Goal: Book appointment/travel/reservation

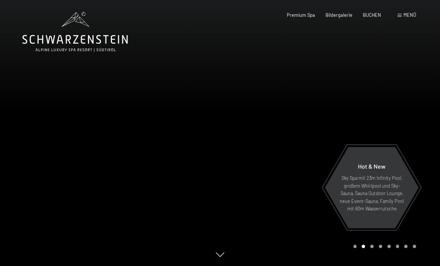
click at [414, 16] on span "Menü" at bounding box center [409, 15] width 13 height 6
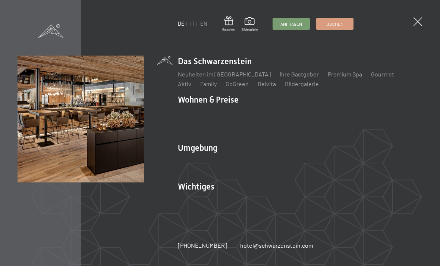
click at [189, 29] on div "DE IT EN Gutschein Bildergalerie Anfragen Buchen" at bounding box center [265, 23] width 175 height 15
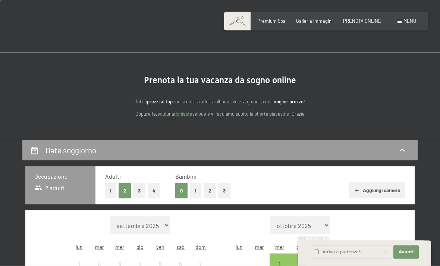
scroll to position [9, 0]
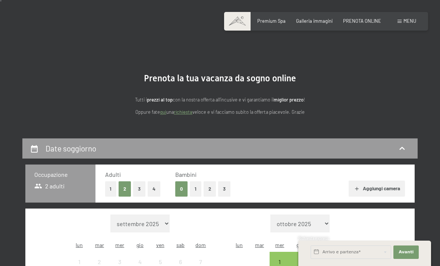
click at [207, 193] on button "2" at bounding box center [209, 188] width 12 height 15
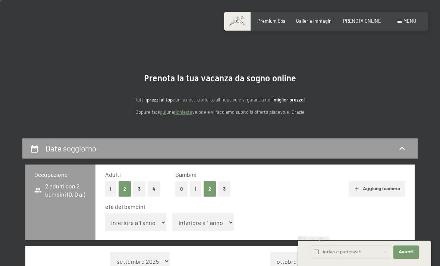
click at [152, 219] on select "inferiore a 1 anno 1 anno 2 anni 3 anni 4 anni 5 anni 6 anni 7 anni 8 anni 9 an…" at bounding box center [135, 222] width 61 height 18
click at [191, 192] on button "1" at bounding box center [196, 188] width 12 height 15
click at [154, 220] on select "inferiore a 1 anno 1 anno 2 anni 3 anni 4 anni 5 anni 6 anni 7 anni 8 anni 9 an…" at bounding box center [135, 222] width 61 height 18
select select "14"
click at [142, 190] on button "3" at bounding box center [139, 188] width 12 height 15
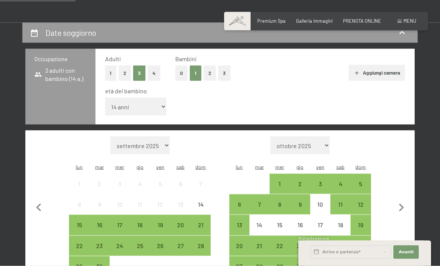
scroll to position [127, 0]
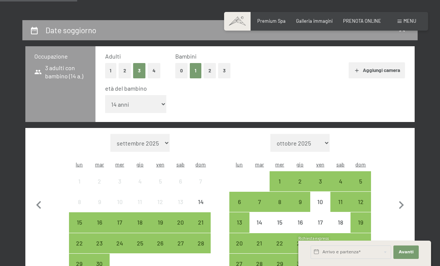
click at [395, 200] on icon "button" at bounding box center [401, 205] width 16 height 16
select select "[DATE]"
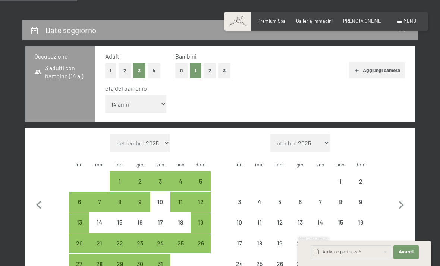
click at [405, 198] on icon "button" at bounding box center [401, 205] width 16 height 16
select select "[DATE]"
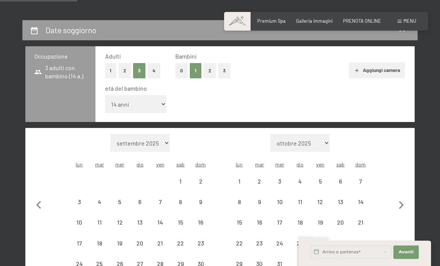
select select "[DATE]"
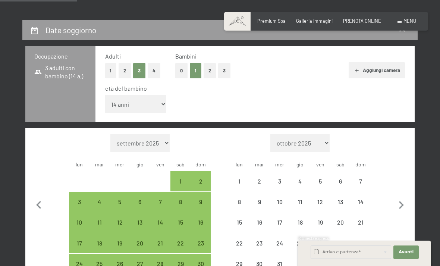
select select "[DATE]"
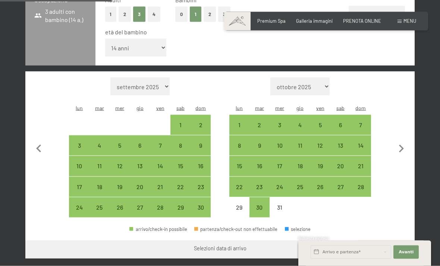
scroll to position [184, 0]
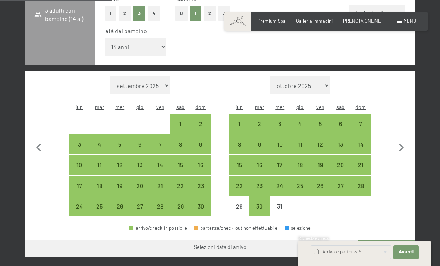
click at [239, 203] on div "29" at bounding box center [239, 212] width 19 height 19
select select "[DATE]"
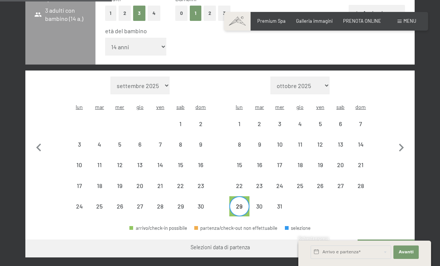
click at [400, 140] on icon "button" at bounding box center [401, 148] width 16 height 16
select select "[DATE]"
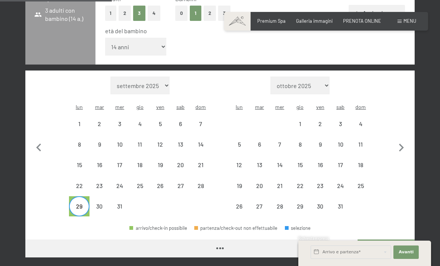
select select "[DATE]"
click at [320, 121] on div "2" at bounding box center [320, 130] width 19 height 19
select select "[DATE]"
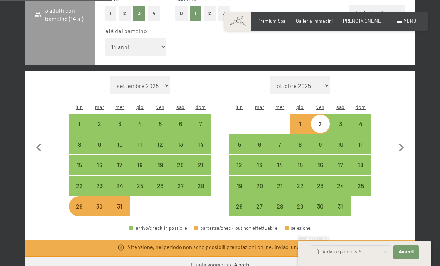
click at [79, 203] on div "29" at bounding box center [79, 212] width 19 height 19
select select "[DATE]"
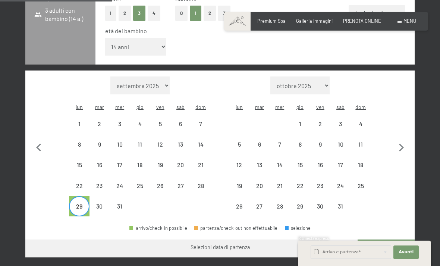
click at [341, 121] on div "3" at bounding box center [340, 130] width 19 height 19
select select "[DATE]"
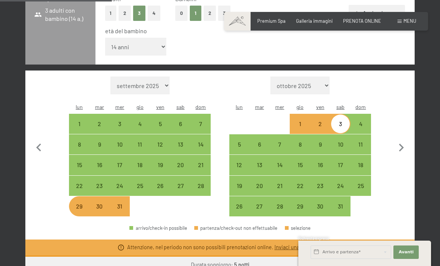
click at [80, 203] on div "29" at bounding box center [79, 212] width 19 height 19
select select "[DATE]"
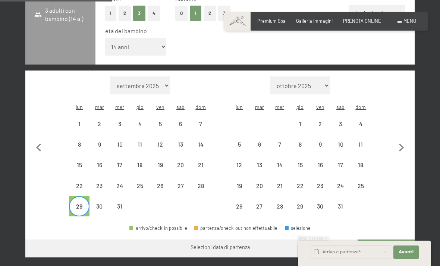
click at [360, 121] on div "4" at bounding box center [360, 130] width 19 height 19
select select "[DATE]"
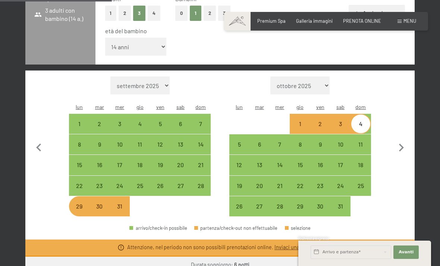
click at [82, 203] on div "29" at bounding box center [79, 212] width 19 height 19
select select "[DATE]"
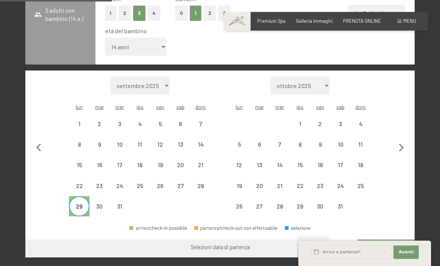
click at [36, 140] on icon "button" at bounding box center [39, 148] width 16 height 16
select select "[DATE]"
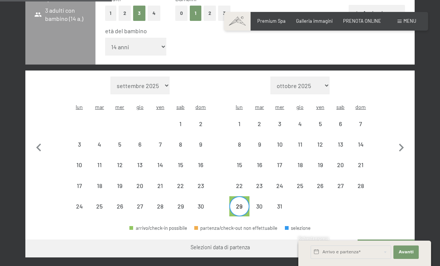
click at [45, 140] on icon "button" at bounding box center [39, 148] width 16 height 16
select select "[DATE]"
click at [408, 140] on icon "button" at bounding box center [401, 148] width 16 height 16
select select "[DATE]"
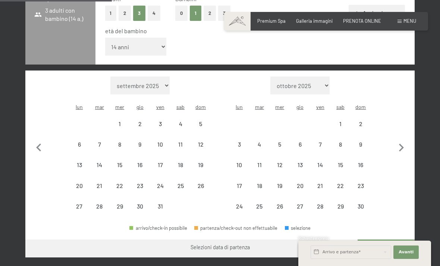
select select "[DATE]"
click at [258, 203] on div "30" at bounding box center [259, 212] width 19 height 19
select select "[DATE]"
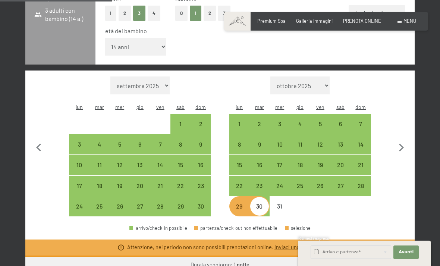
click at [400, 143] on icon "button" at bounding box center [401, 147] width 5 height 8
select select "[DATE]"
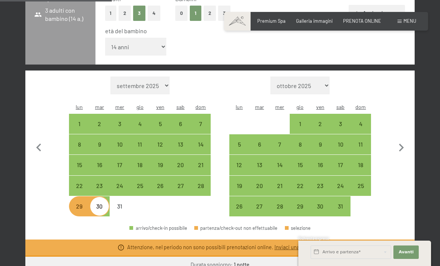
click at [359, 121] on div "4" at bounding box center [360, 130] width 19 height 19
select select "[DATE]"
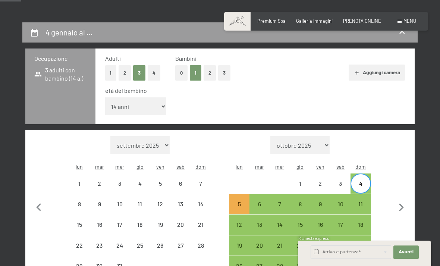
scroll to position [125, 0]
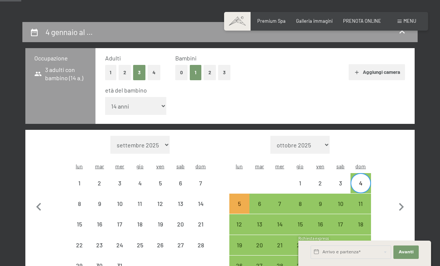
select select "[DATE]"
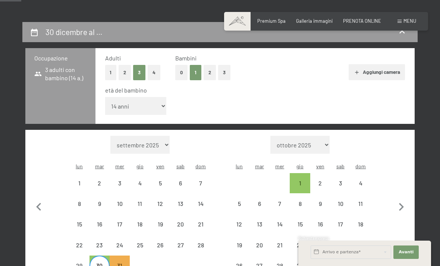
click at [358, 180] on div "4" at bounding box center [360, 189] width 19 height 19
select select "[DATE]"
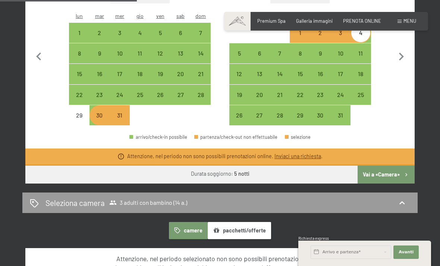
scroll to position [249, 0]
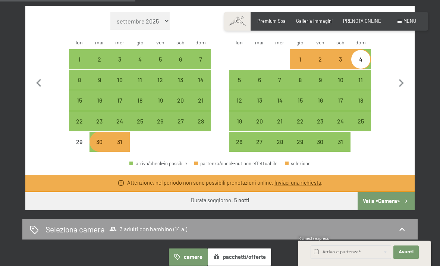
click at [79, 139] on div "29" at bounding box center [79, 148] width 19 height 19
select select "[DATE]"
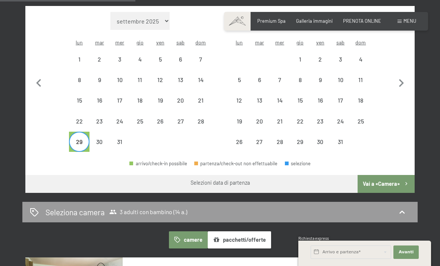
click at [358, 56] on div "4" at bounding box center [360, 65] width 19 height 19
select select "[DATE]"
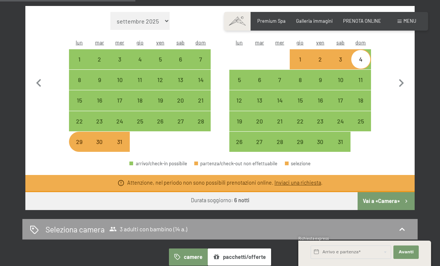
click at [386, 192] on button "Vai a «Camera»" at bounding box center [385, 201] width 57 height 18
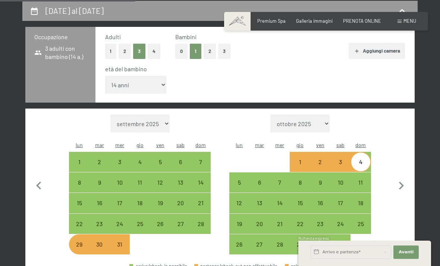
select select "[DATE]"
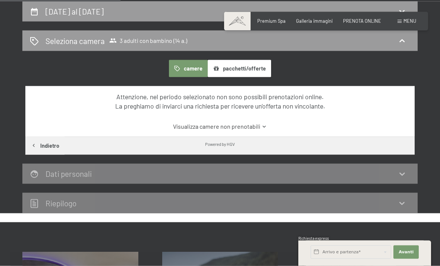
click at [52, 143] on button "Indietro" at bounding box center [44, 146] width 39 height 18
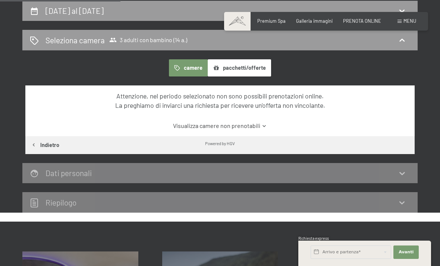
select select "14"
select select "[DATE]"
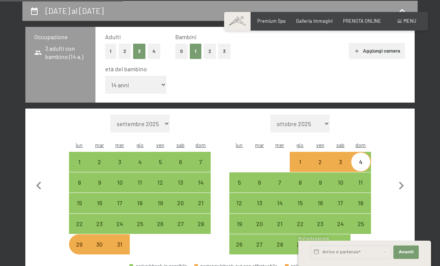
click at [77, 235] on div "29" at bounding box center [79, 244] width 19 height 19
select select "[DATE]"
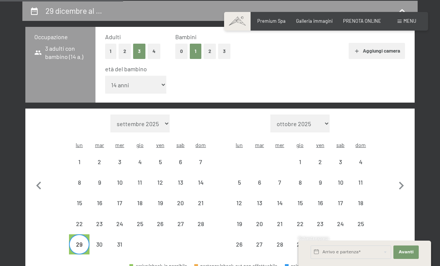
click at [201, 221] on div "28" at bounding box center [200, 230] width 19 height 19
select select "[DATE]"
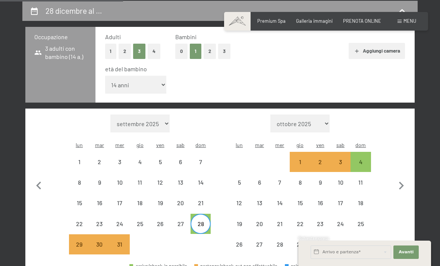
click at [359, 159] on div "4" at bounding box center [360, 168] width 19 height 19
select select "[DATE]"
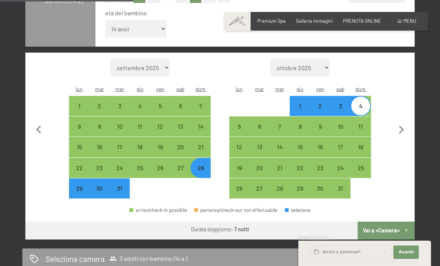
scroll to position [203, 0]
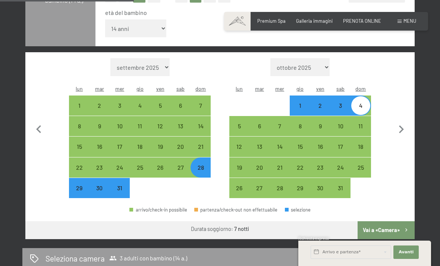
click at [378, 221] on button "Vai a «Camera»" at bounding box center [385, 230] width 57 height 18
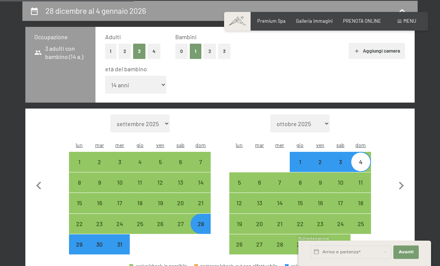
select select "[DATE]"
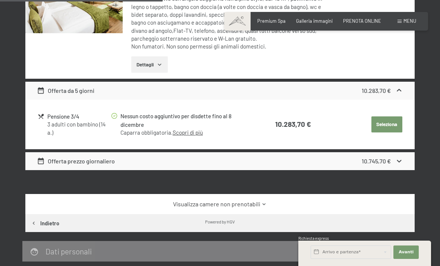
scroll to position [270, 0]
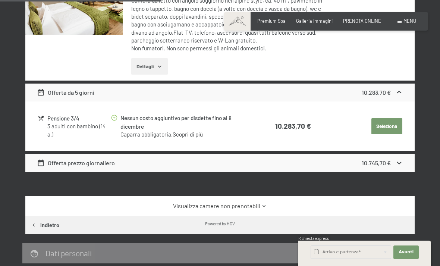
click at [399, 159] on icon at bounding box center [399, 163] width 8 height 8
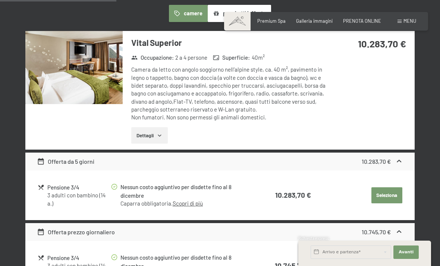
scroll to position [200, 0]
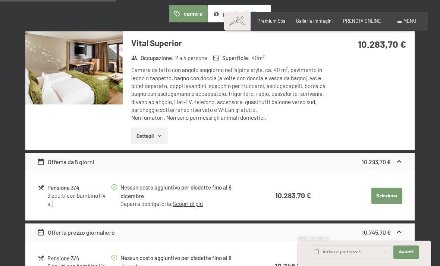
click at [402, 160] on icon at bounding box center [399, 162] width 8 height 8
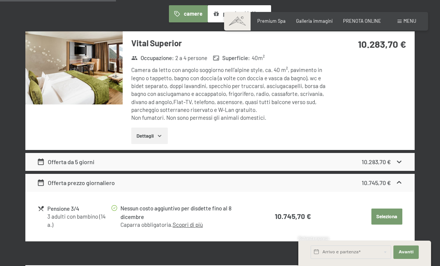
click at [401, 161] on icon at bounding box center [399, 162] width 8 height 8
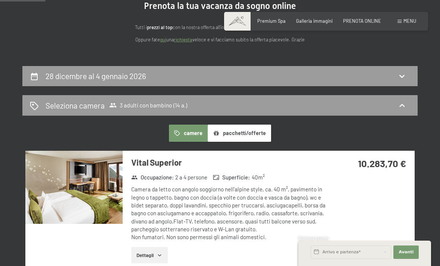
scroll to position [81, 0]
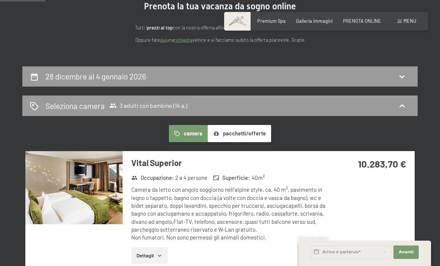
click at [250, 135] on button "pacchetti/offerte" at bounding box center [238, 133] width 63 height 17
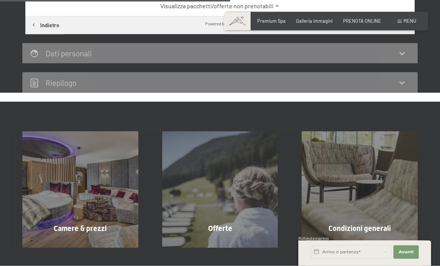
scroll to position [266, 0]
click at [219, 228] on div "Offerte mostra altro" at bounding box center [220, 189] width 140 height 116
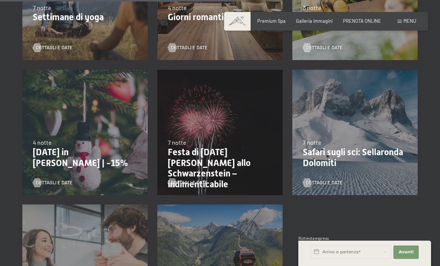
scroll to position [518, 0]
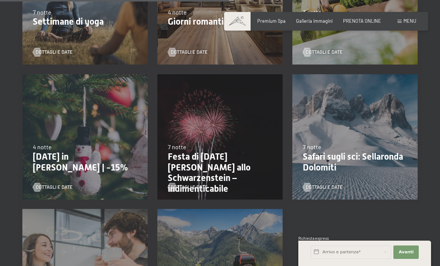
click at [217, 182] on div "Dettagli e Date" at bounding box center [218, 183] width 100 height 16
click at [224, 170] on p "Festa di San Silvestro allo Schwarzenstein – indimenticabile" at bounding box center [220, 172] width 104 height 43
click at [194, 184] on span "Dettagli e Date" at bounding box center [189, 187] width 37 height 7
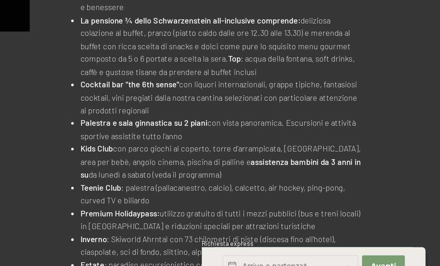
scroll to position [379, 0]
click at [310, 245] on input "text" at bounding box center [350, 251] width 80 height 13
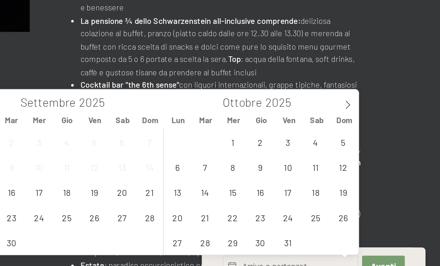
click at [382, 153] on icon at bounding box center [384, 155] width 5 height 5
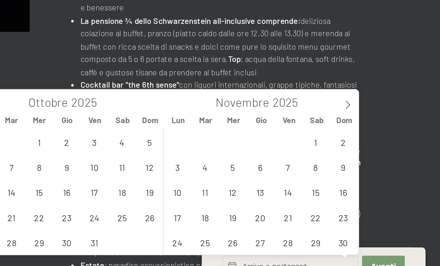
click at [383, 153] on icon at bounding box center [384, 155] width 3 height 5
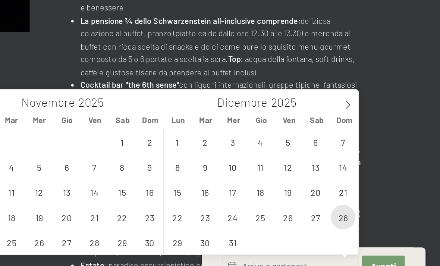
click at [374, 215] on span "28" at bounding box center [381, 222] width 15 height 15
type input "Dom. 28/12/2025"
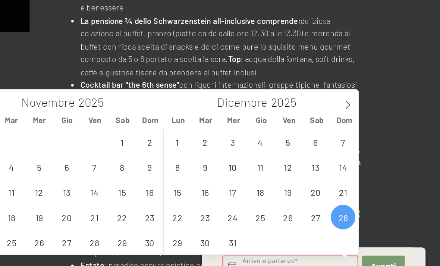
click at [378, 147] on span at bounding box center [384, 153] width 13 height 13
type input "2026"
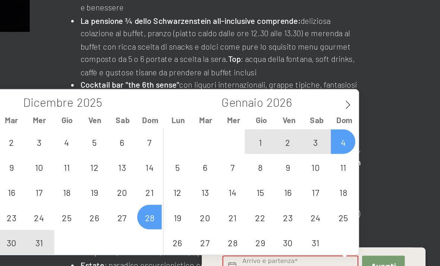
click at [374, 170] on span "4" at bounding box center [381, 177] width 15 height 15
type input "Dom. 28/12/2025 - Dom. 04/01/2026"
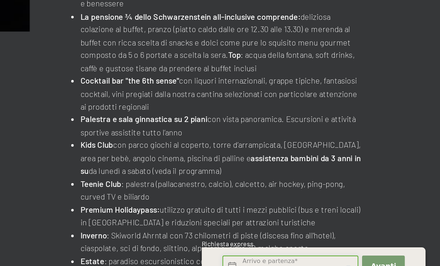
scroll to position [382, 0]
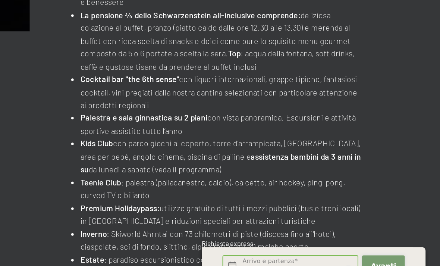
click at [398, 249] on span "Avanti" at bounding box center [405, 252] width 15 height 6
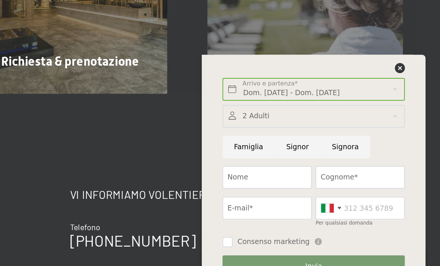
scroll to position [668, 0]
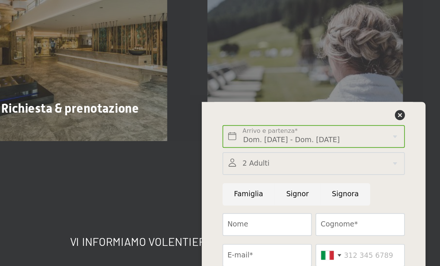
click at [309, 131] on div at bounding box center [364, 135] width 111 height 9
click at [412, 131] on icon at bounding box center [415, 134] width 6 height 6
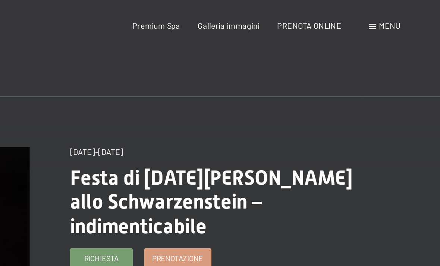
scroll to position [0, 0]
